Goal: Task Accomplishment & Management: Manage account settings

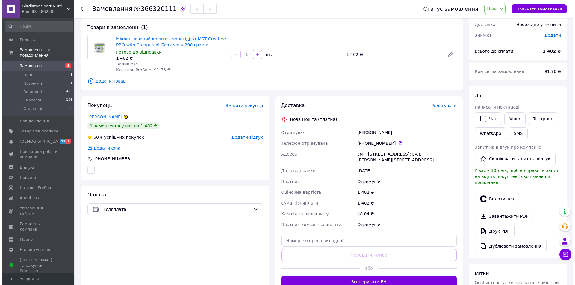
scroll to position [60, 0]
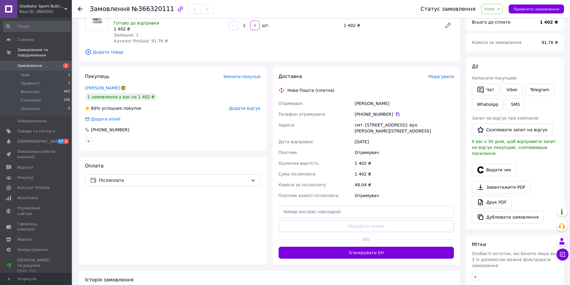
click at [440, 78] on span "Редагувати" at bounding box center [441, 76] width 25 height 5
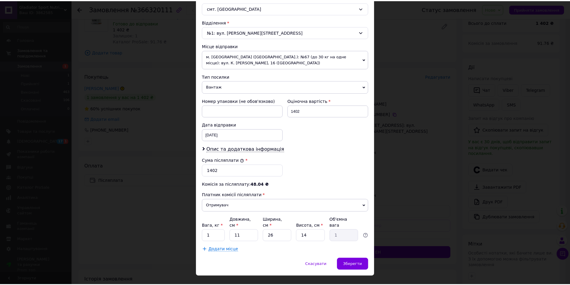
scroll to position [177, 0]
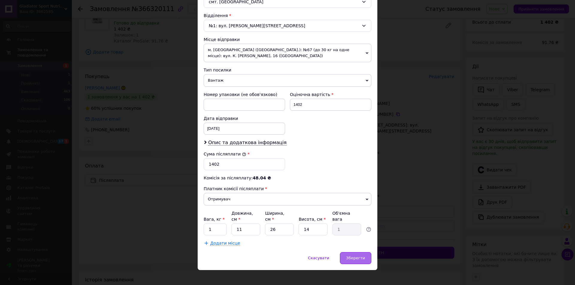
click at [357, 256] on span "Зберегти" at bounding box center [355, 258] width 19 height 4
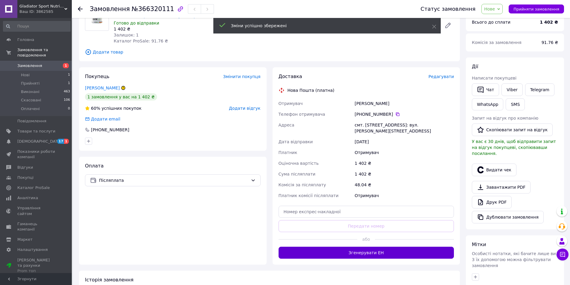
click at [379, 247] on button "Згенерувати ЕН" at bounding box center [367, 253] width 176 height 12
